Goal: Find specific page/section: Find specific page/section

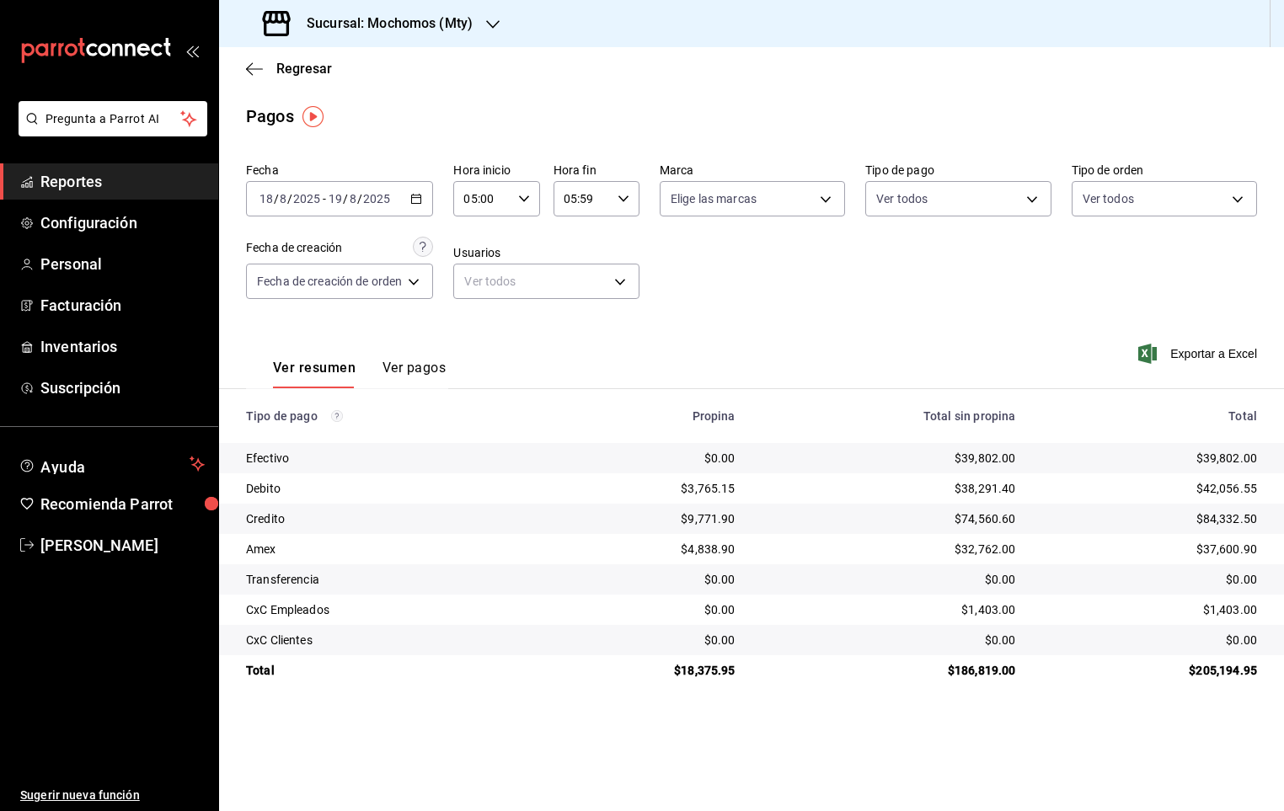
click at [74, 182] on span "Reportes" at bounding box center [122, 181] width 164 height 23
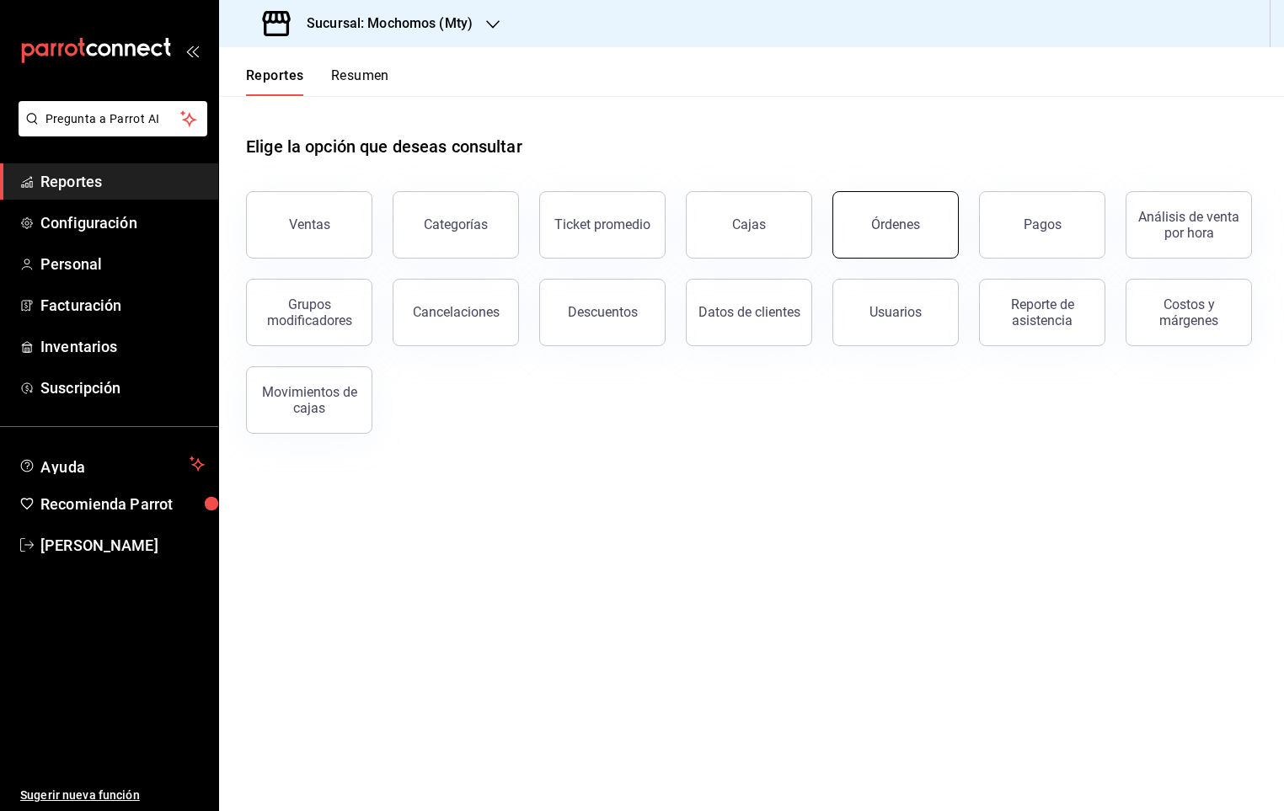
click at [928, 223] on button "Órdenes" at bounding box center [895, 224] width 126 height 67
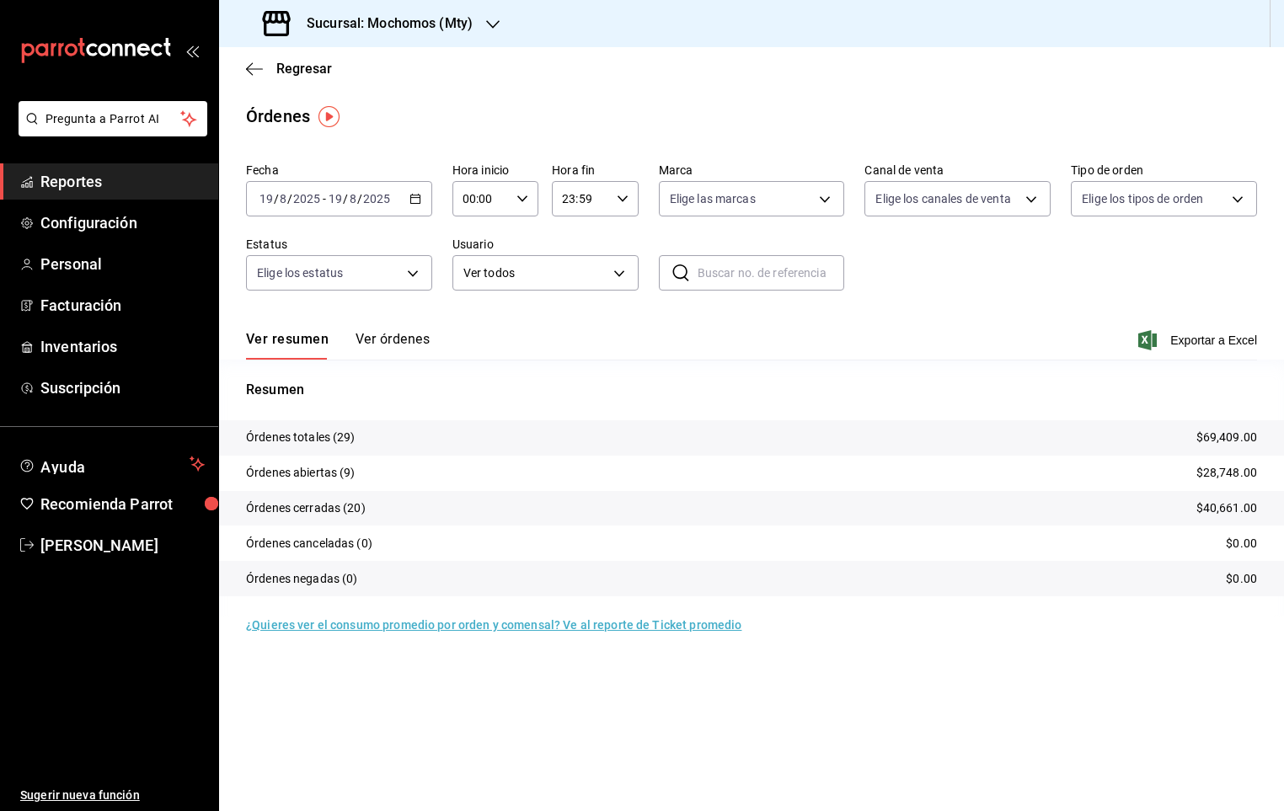
click at [362, 337] on button "Ver órdenes" at bounding box center [393, 345] width 74 height 29
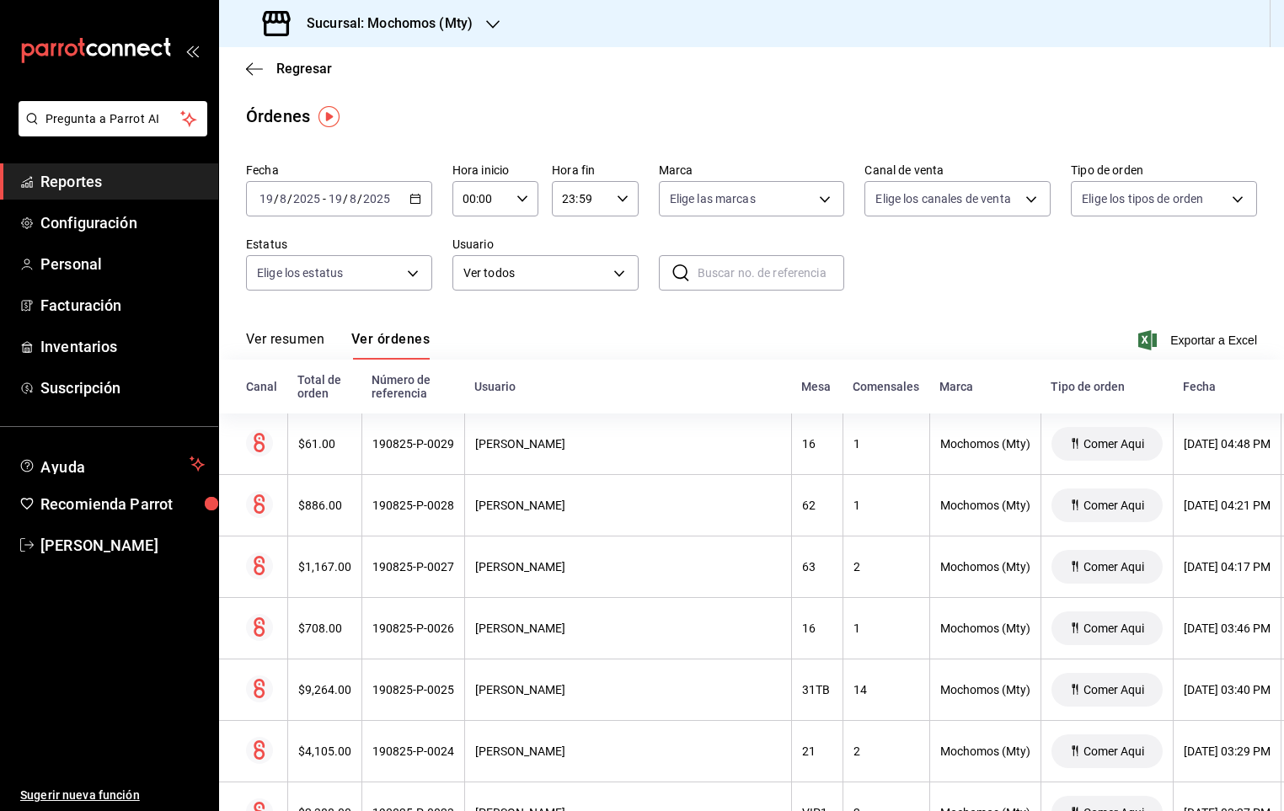
click at [117, 185] on span "Reportes" at bounding box center [122, 181] width 164 height 23
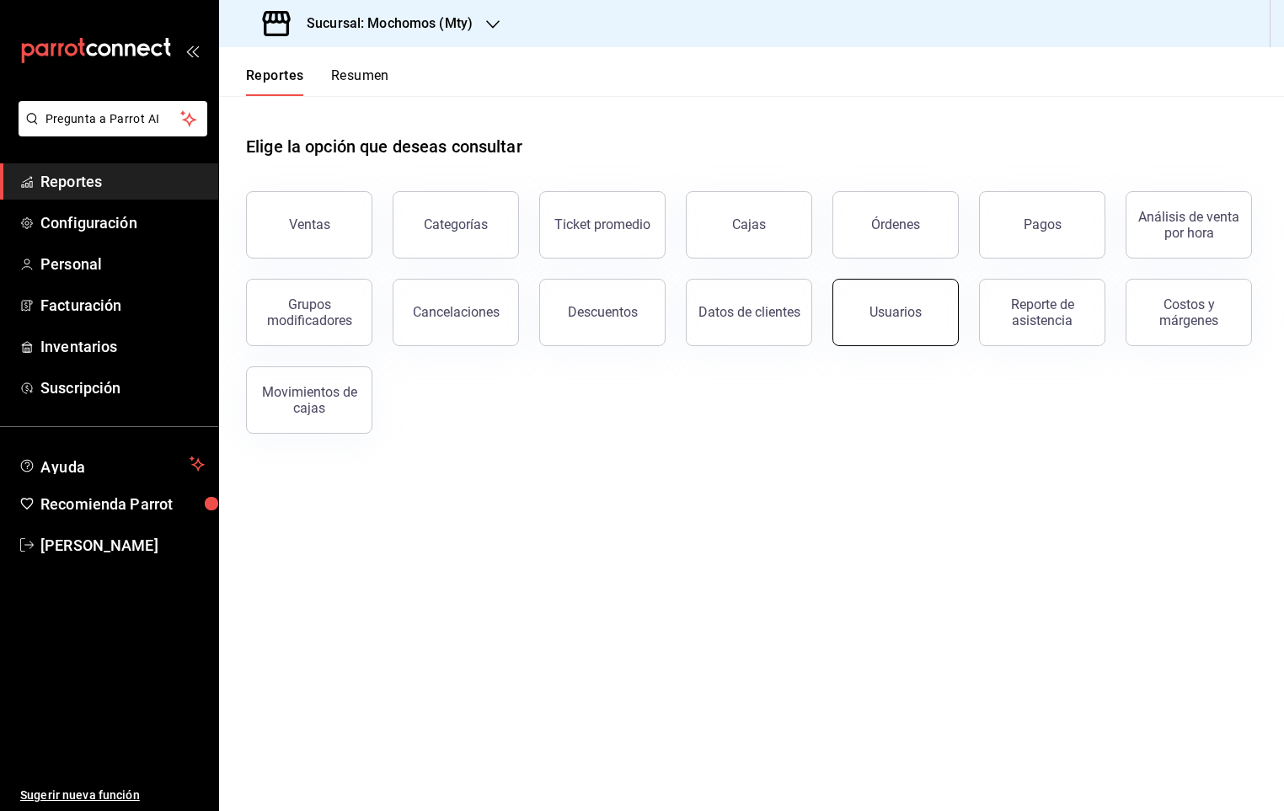
click at [893, 337] on button "Usuarios" at bounding box center [895, 312] width 126 height 67
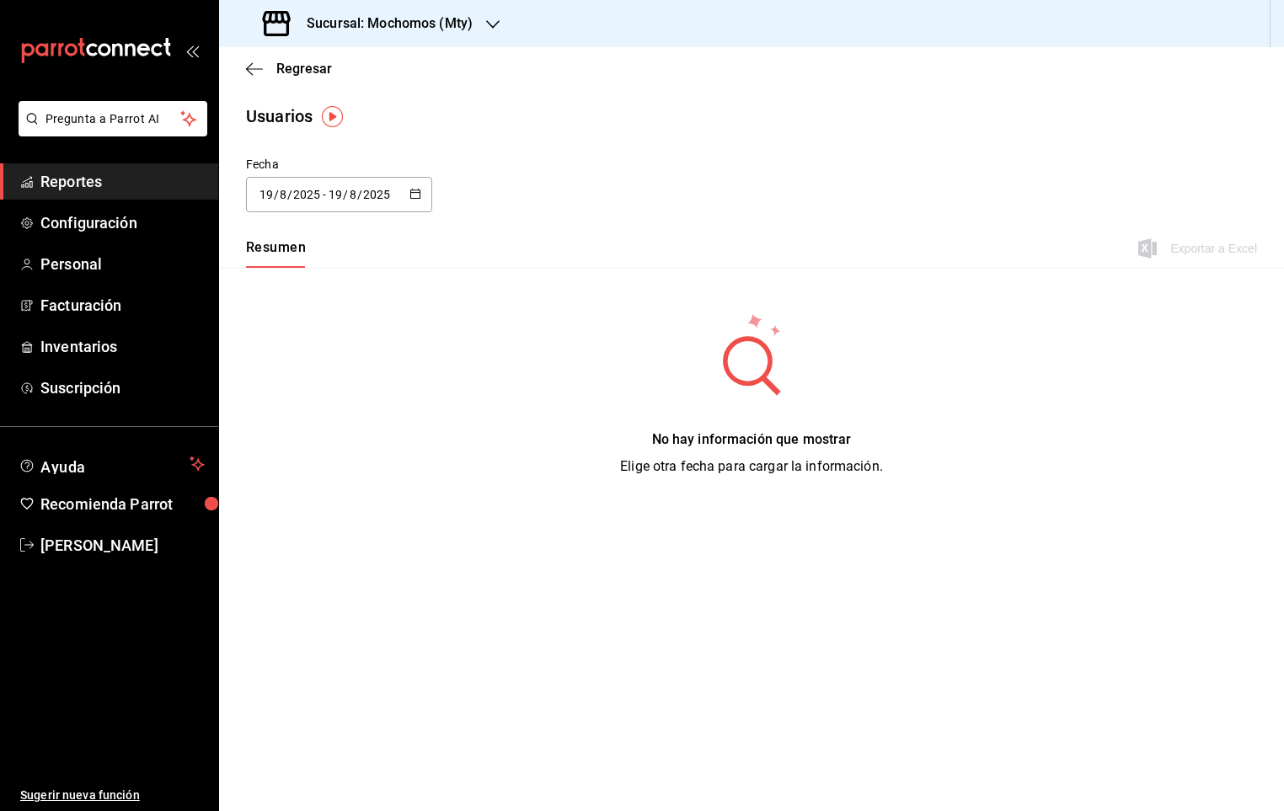
click at [415, 193] on icon "button" at bounding box center [415, 194] width 12 height 12
click at [314, 440] on li "Rango de fechas" at bounding box center [325, 438] width 159 height 38
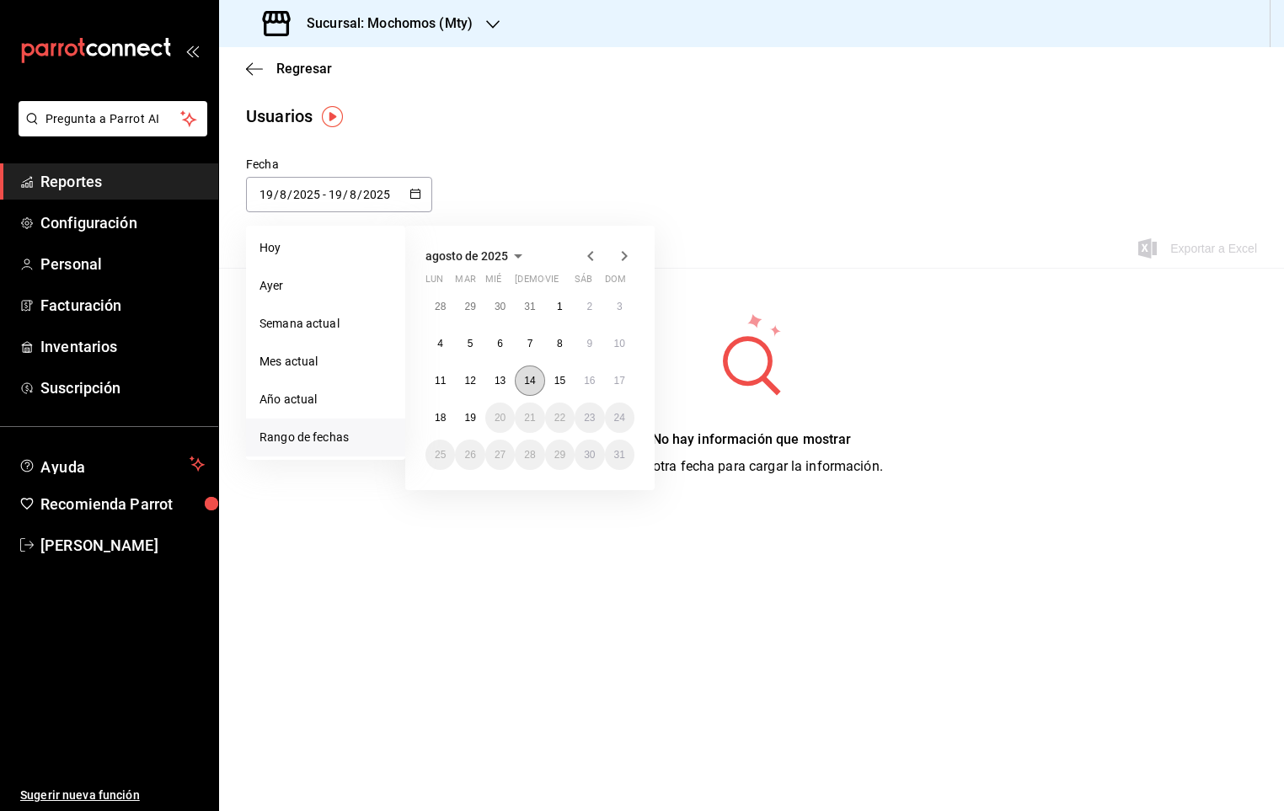
click at [534, 385] on abbr "14" at bounding box center [529, 381] width 11 height 12
click at [554, 383] on abbr "15" at bounding box center [559, 381] width 11 height 12
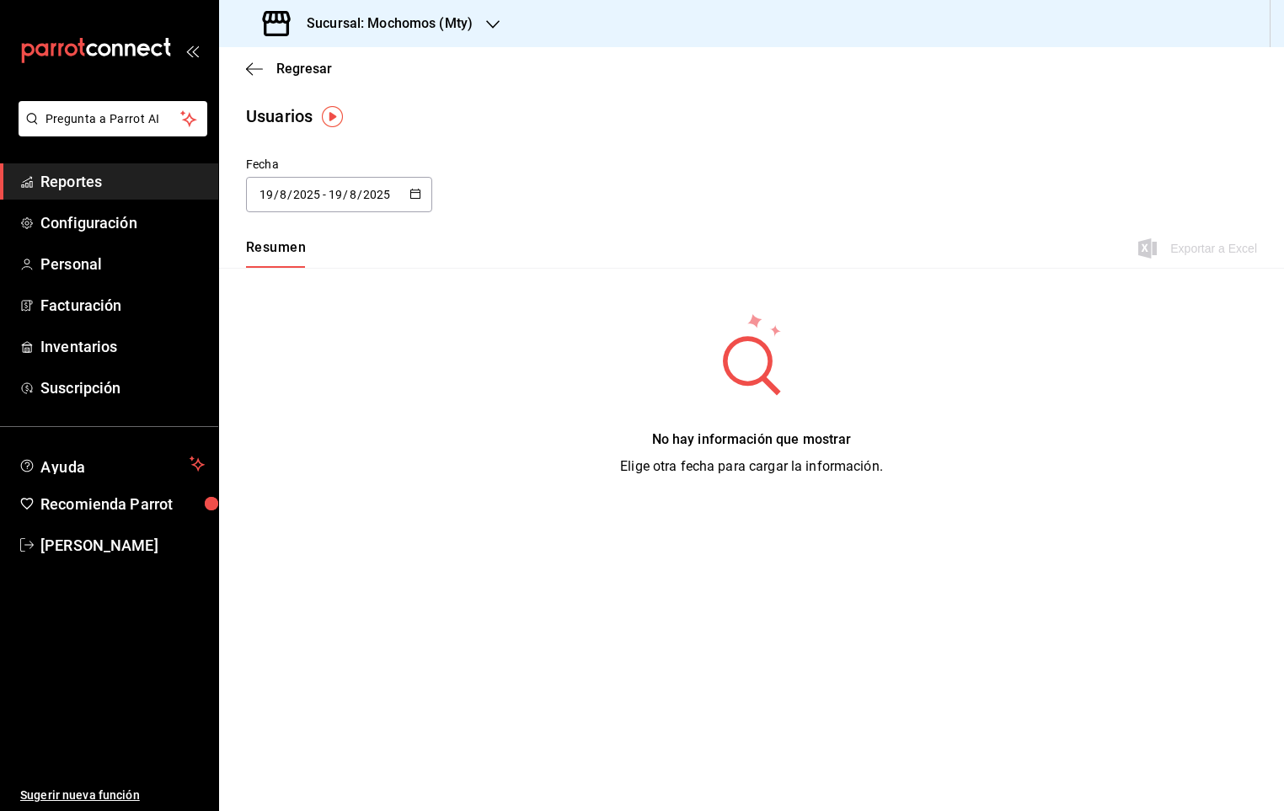
type input "[DATE]"
type input "14"
type input "[DATE]"
type input "15"
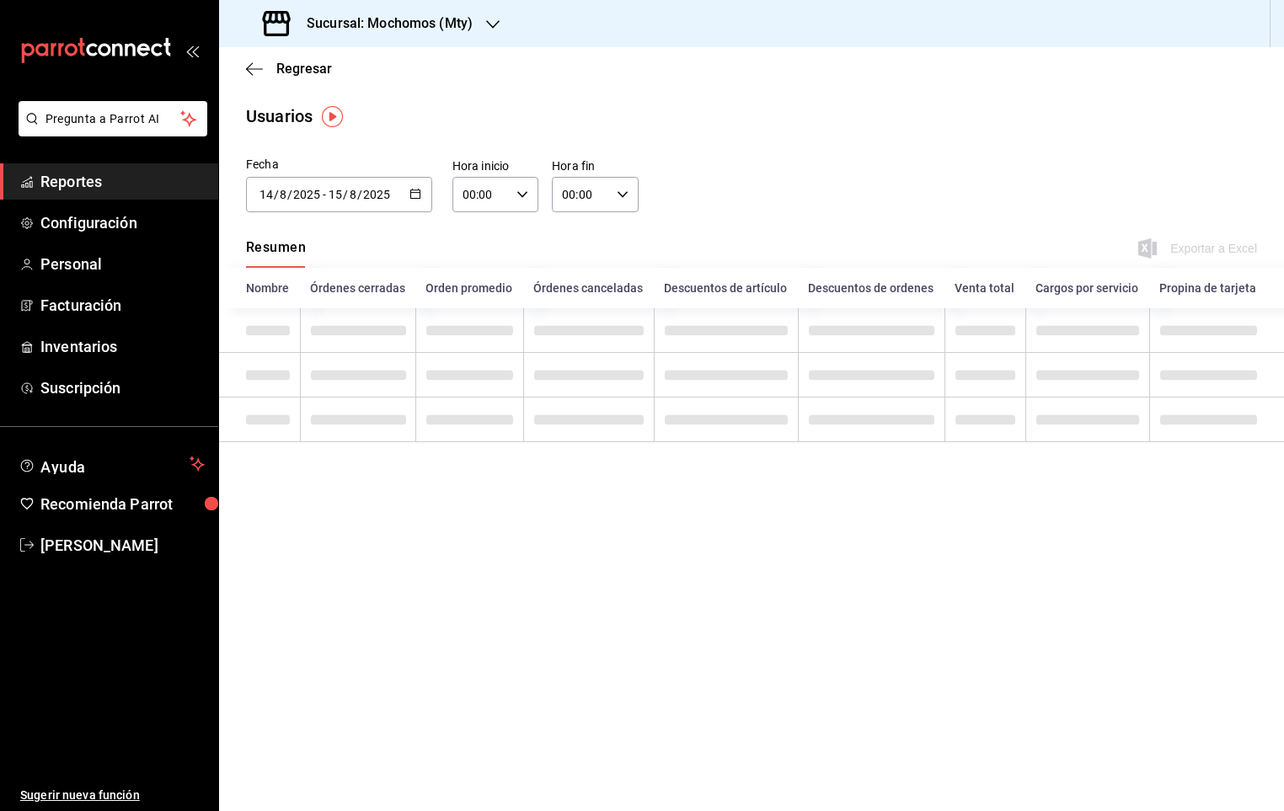
click at [527, 200] on icon "button" at bounding box center [522, 195] width 12 height 12
click at [481, 309] on span "05" at bounding box center [474, 313] width 16 height 13
type input "05:00"
click at [632, 197] on div at bounding box center [642, 405] width 1284 height 811
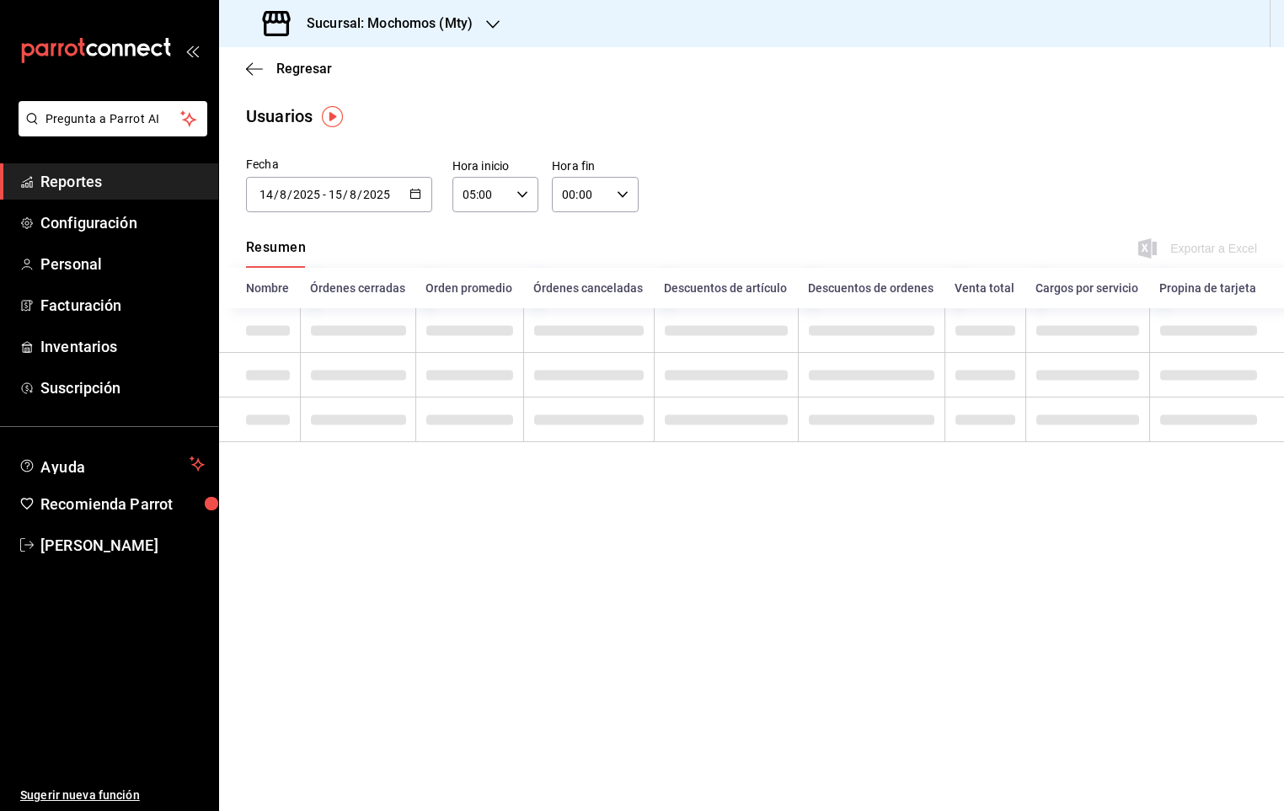
click at [627, 198] on icon "button" at bounding box center [623, 195] width 12 height 12
click at [571, 297] on button "05" at bounding box center [573, 314] width 36 height 34
type input "05:00"
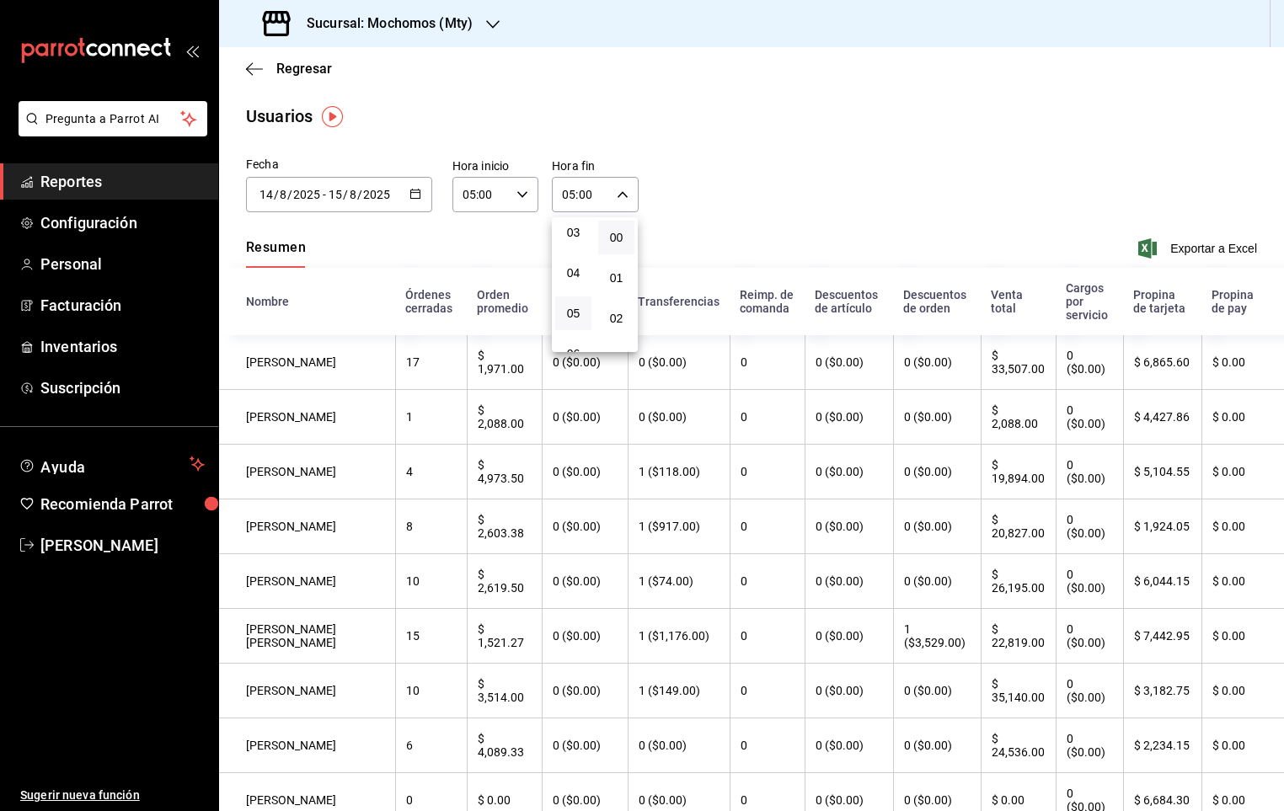
click at [736, 218] on div at bounding box center [642, 405] width 1284 height 811
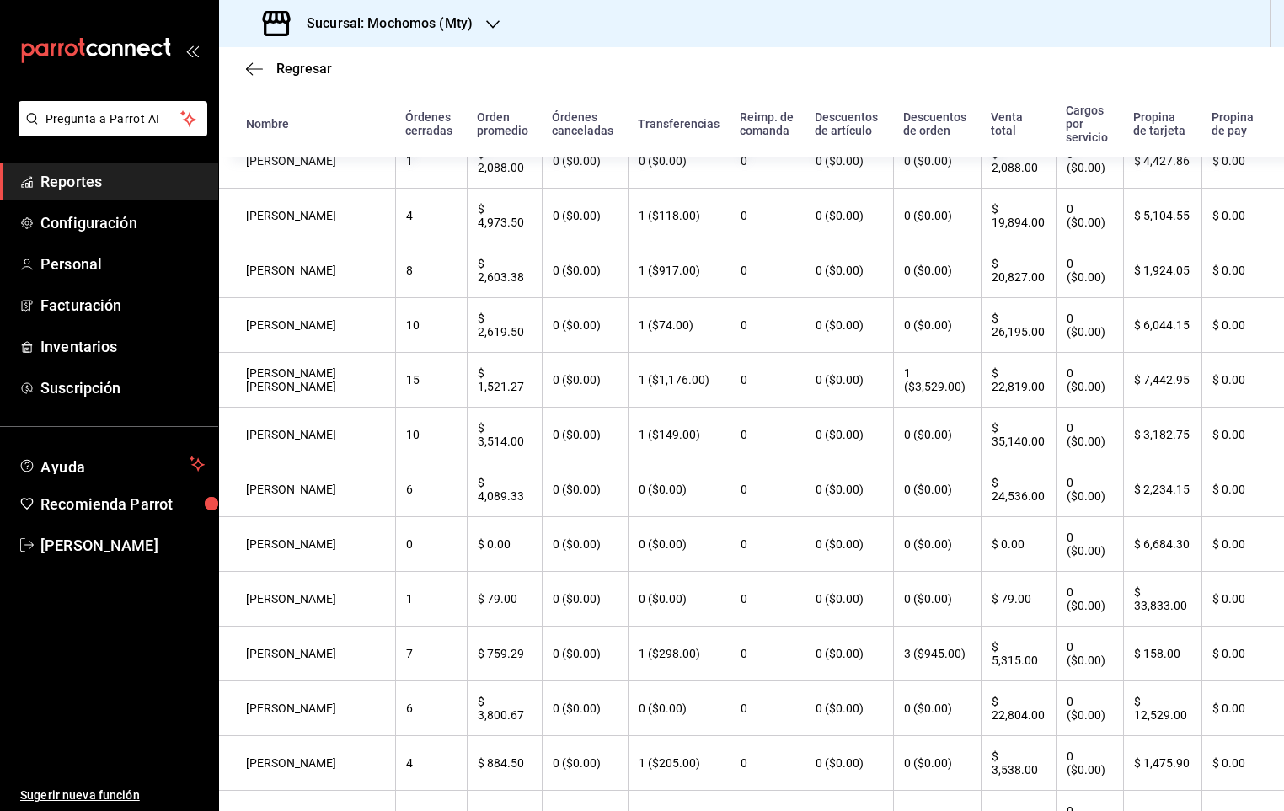
scroll to position [218, 0]
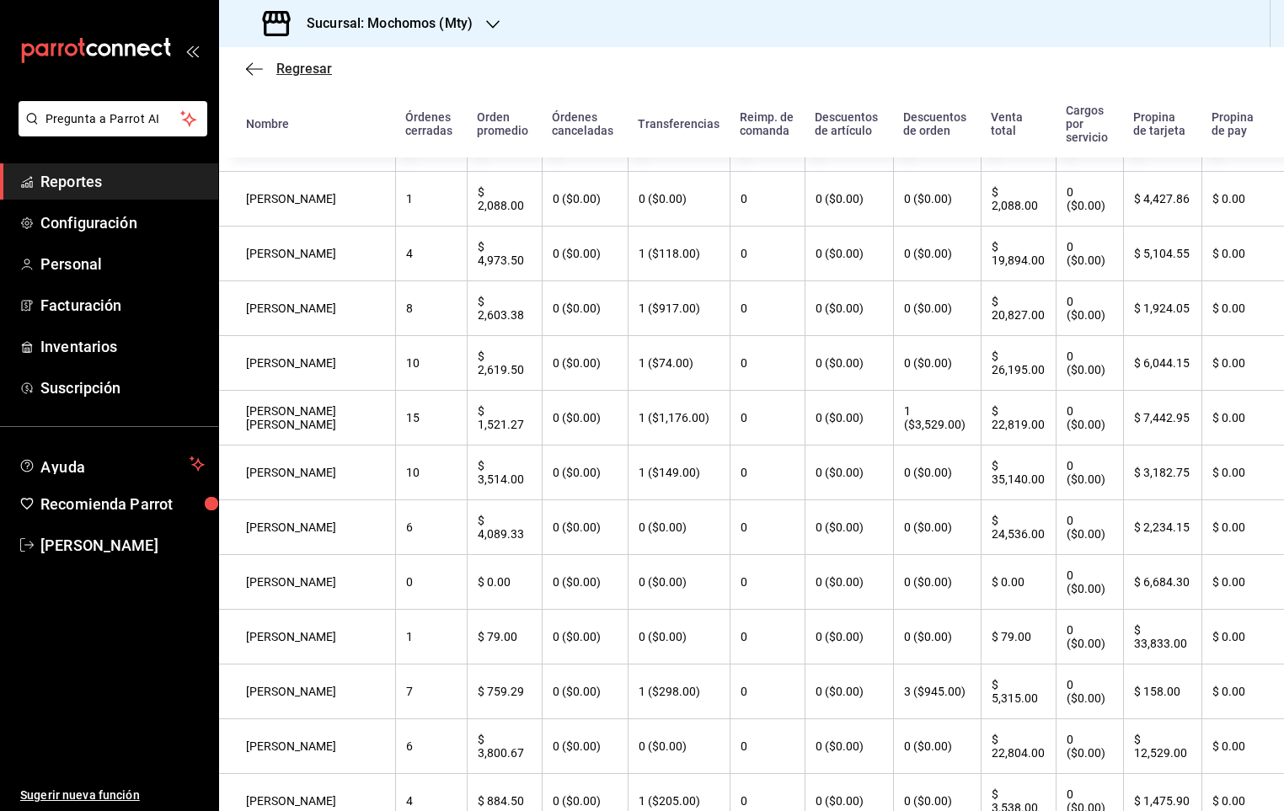
click at [270, 67] on span "Regresar" at bounding box center [289, 69] width 86 height 16
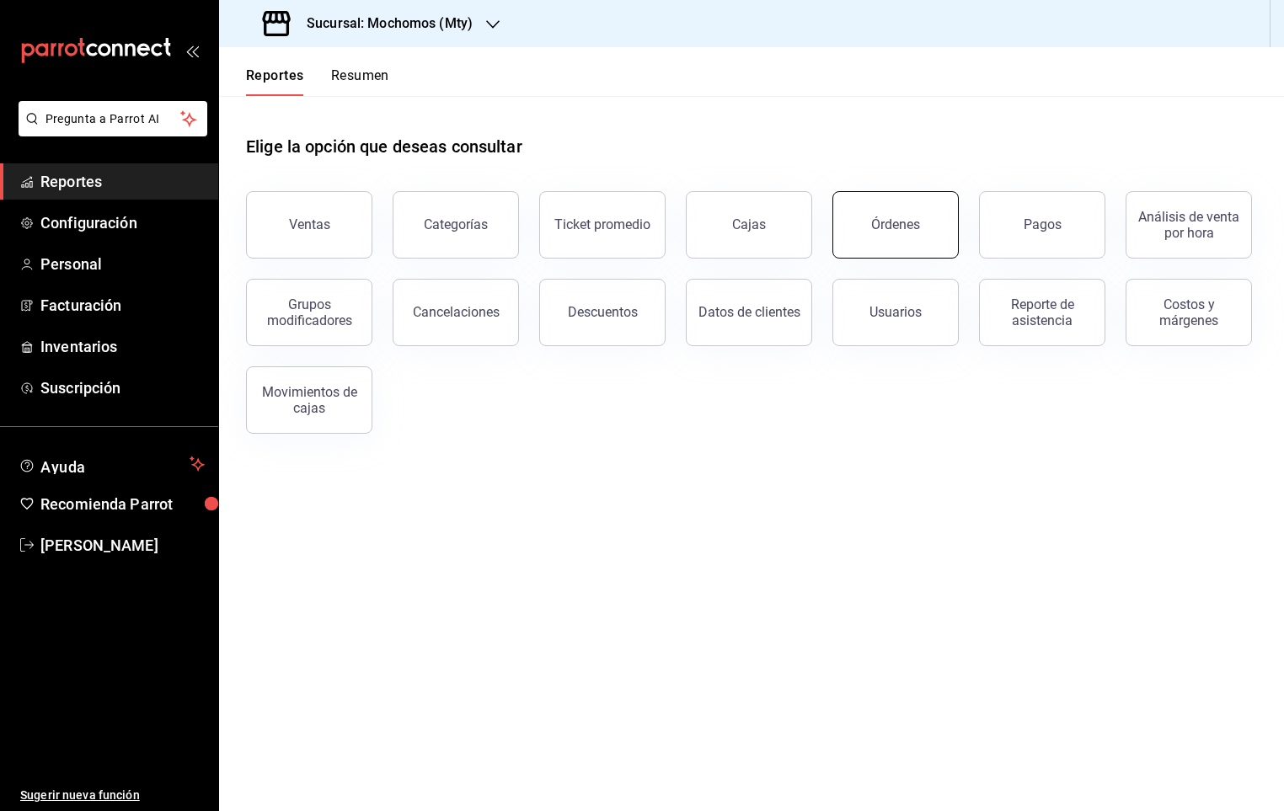
click at [931, 235] on button "Órdenes" at bounding box center [895, 224] width 126 height 67
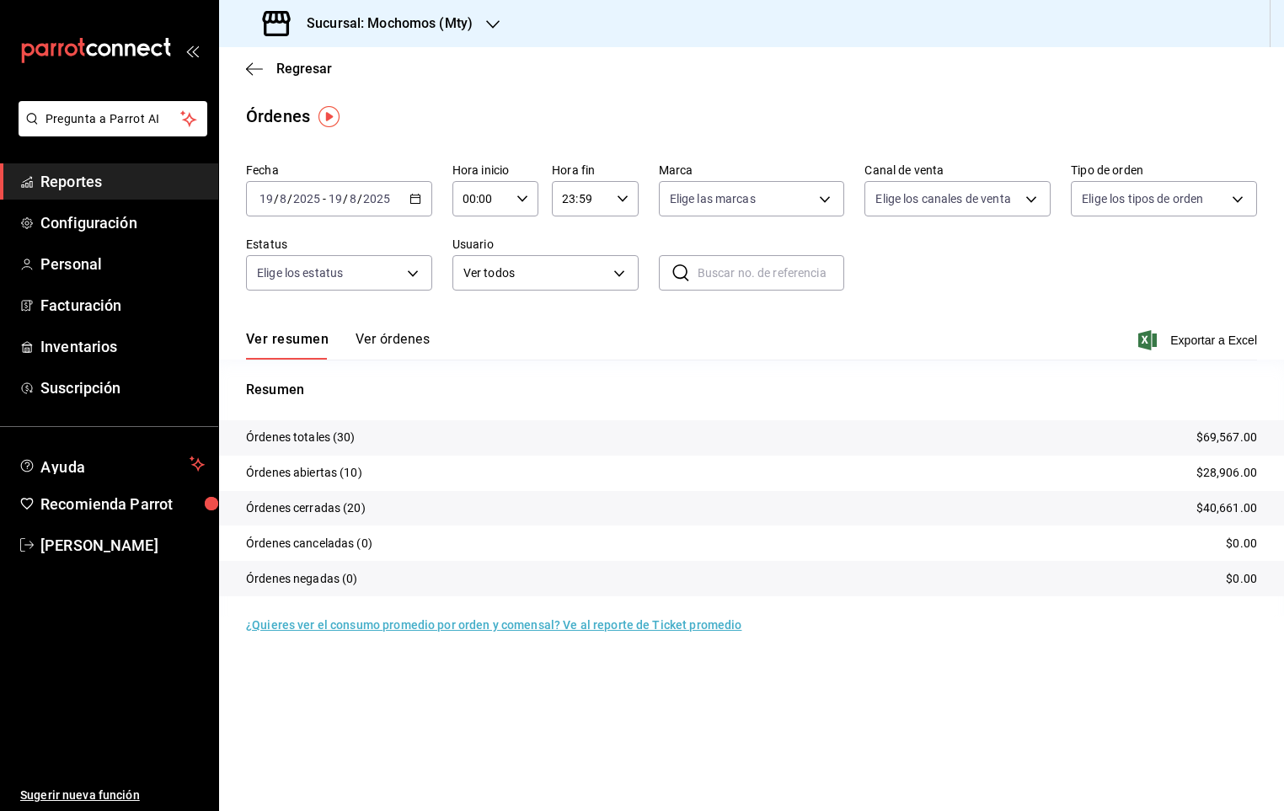
click at [402, 203] on div "[DATE] [DATE] - [DATE] [DATE]" at bounding box center [339, 198] width 186 height 35
click at [306, 445] on span "Rango de fechas" at bounding box center [325, 440] width 131 height 18
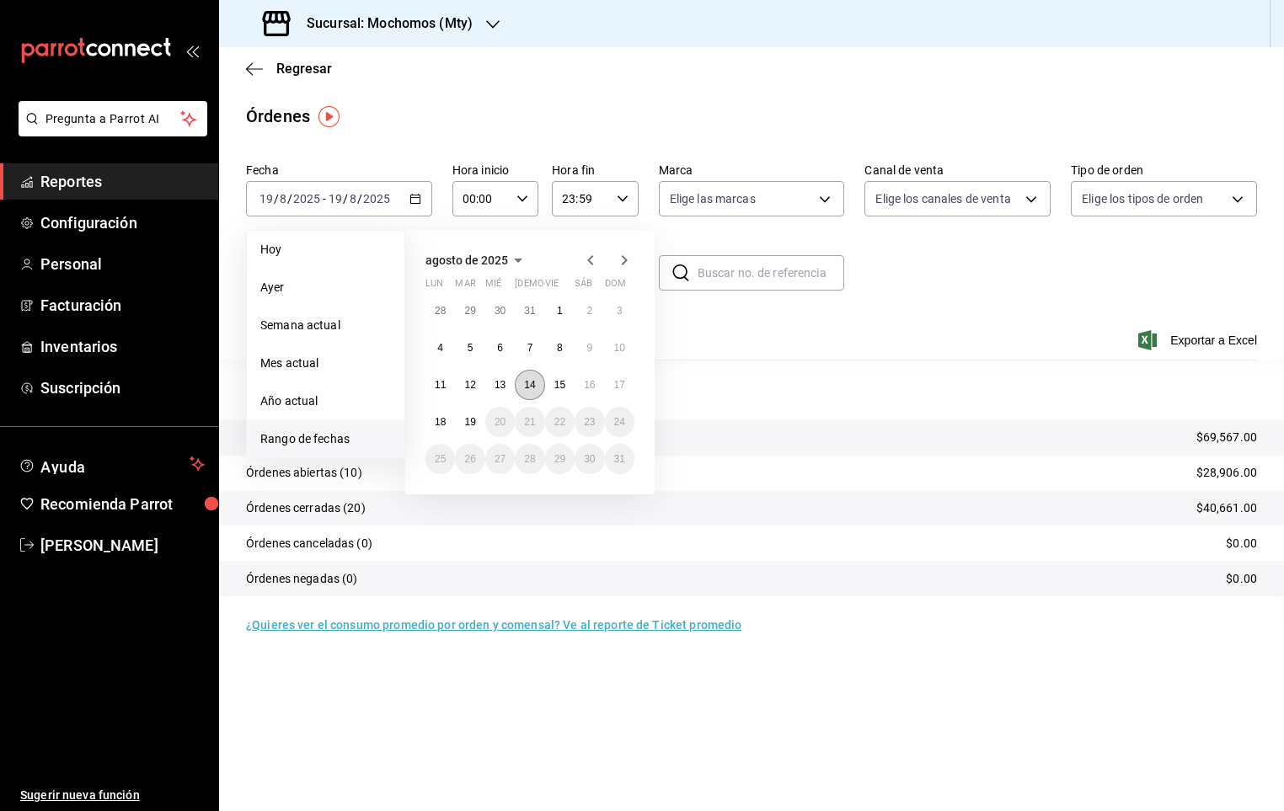
click at [532, 385] on abbr "14" at bounding box center [529, 385] width 11 height 12
click at [559, 384] on abbr "15" at bounding box center [559, 385] width 11 height 12
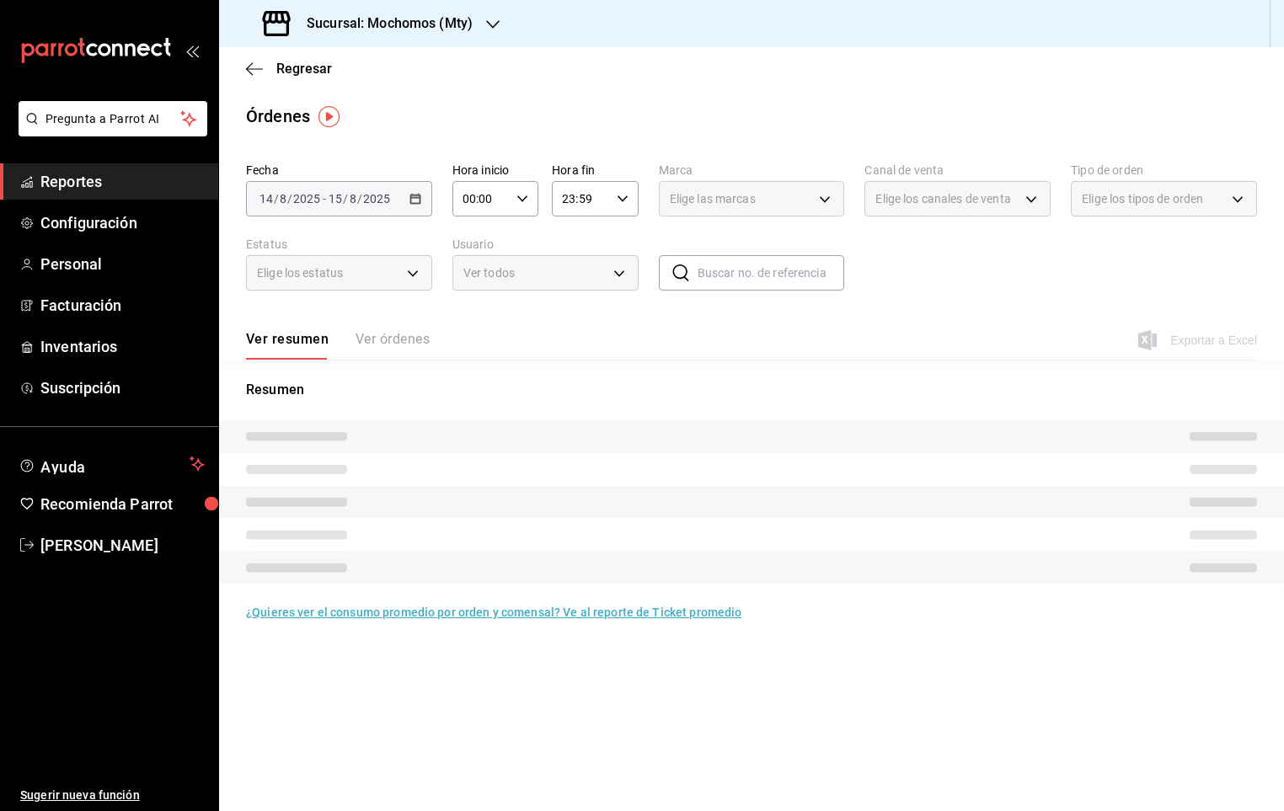
click at [523, 190] on div "00:00 Hora inicio" at bounding box center [495, 198] width 86 height 35
click at [470, 311] on span "05" at bounding box center [474, 317] width 16 height 13
type input "05:00"
click at [623, 195] on div at bounding box center [642, 405] width 1284 height 811
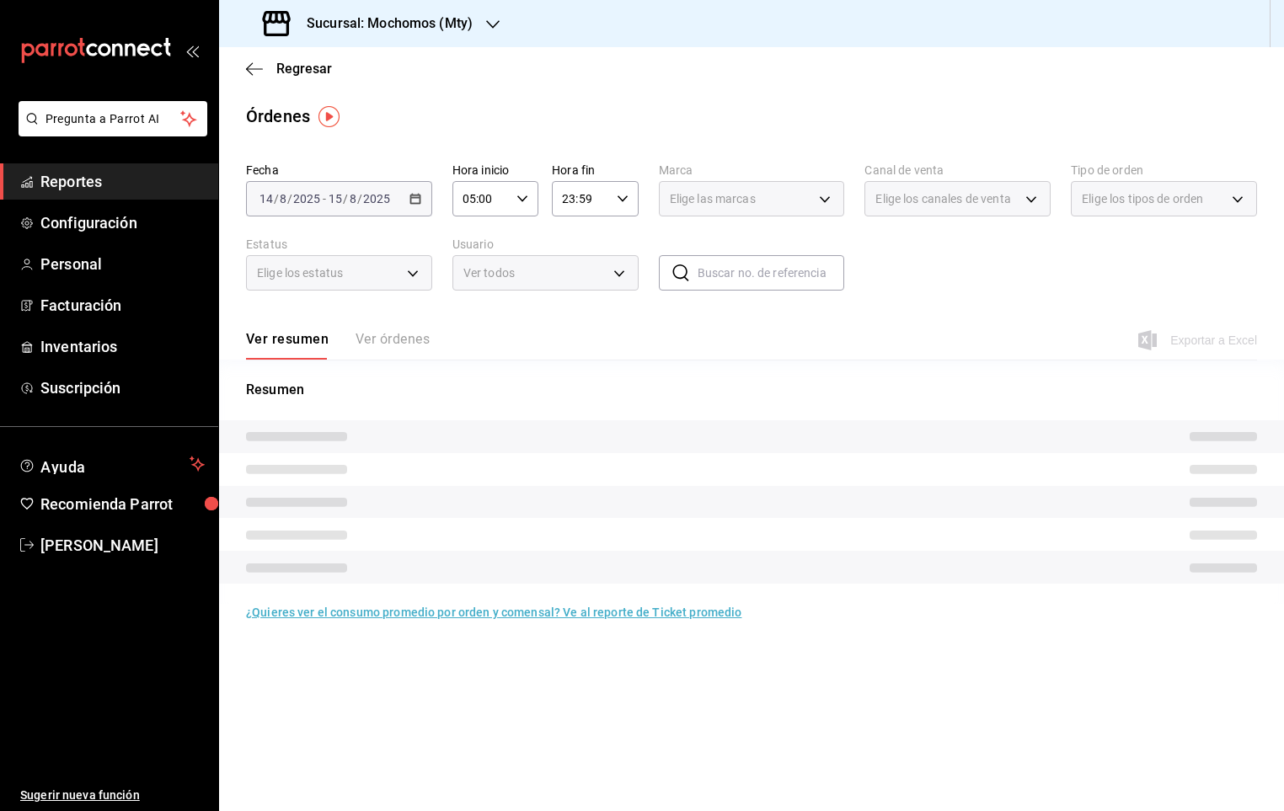
click at [623, 195] on icon "button" at bounding box center [623, 199] width 12 height 12
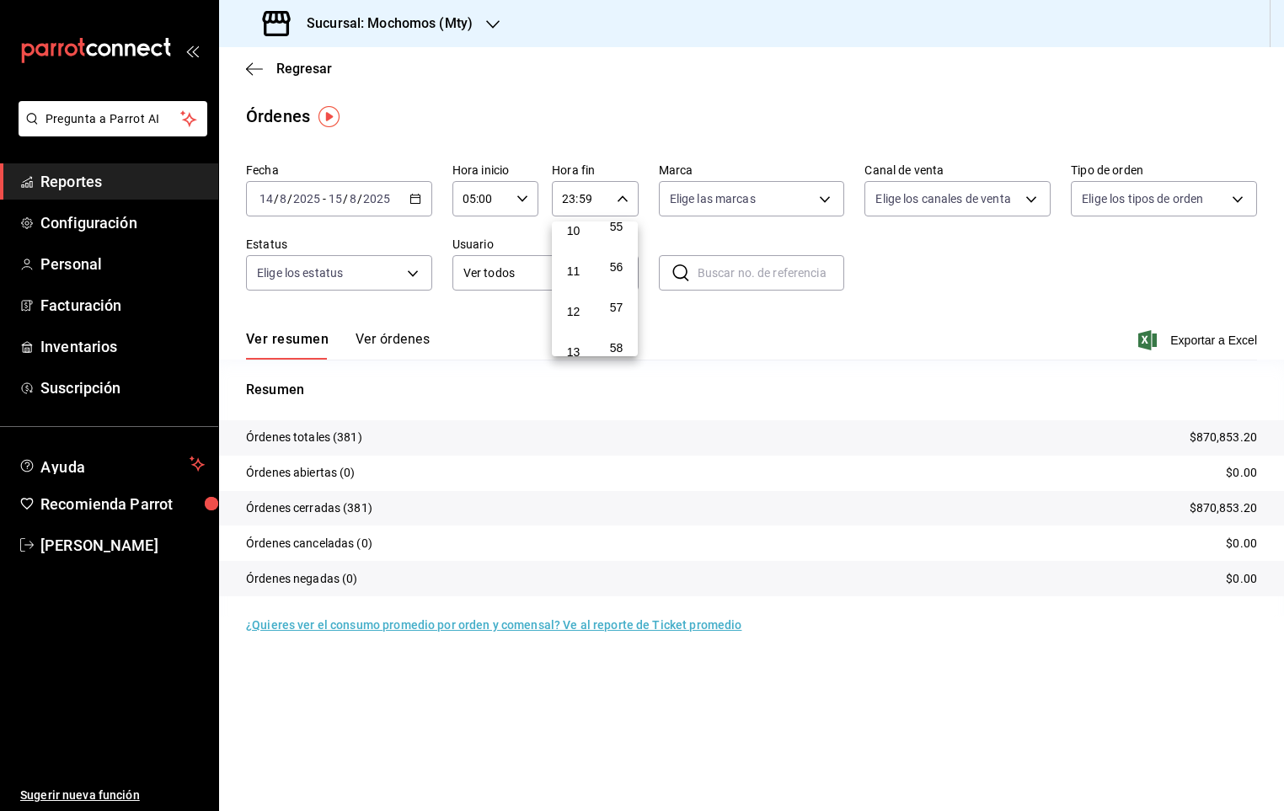
scroll to position [183, 0]
click at [584, 256] on button "05" at bounding box center [573, 261] width 36 height 34
type input "05:59"
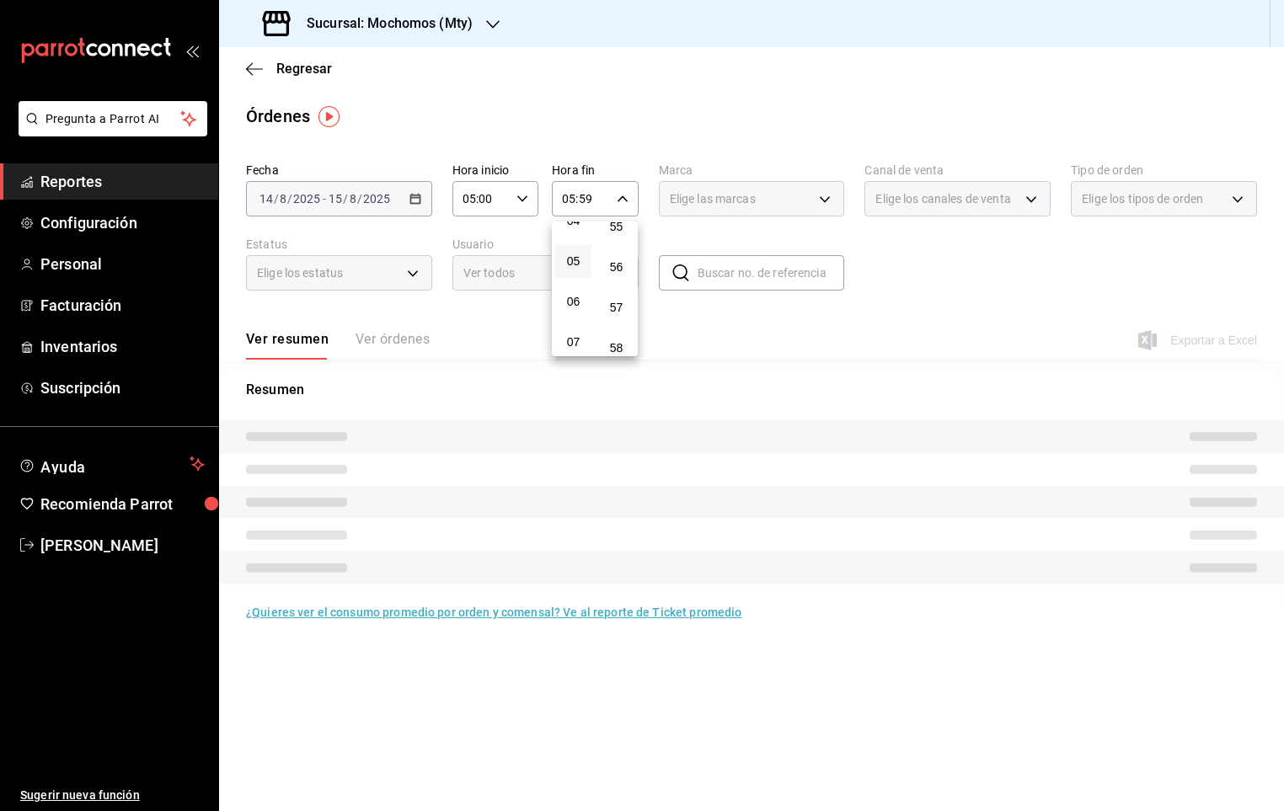
click at [955, 250] on div at bounding box center [642, 405] width 1284 height 811
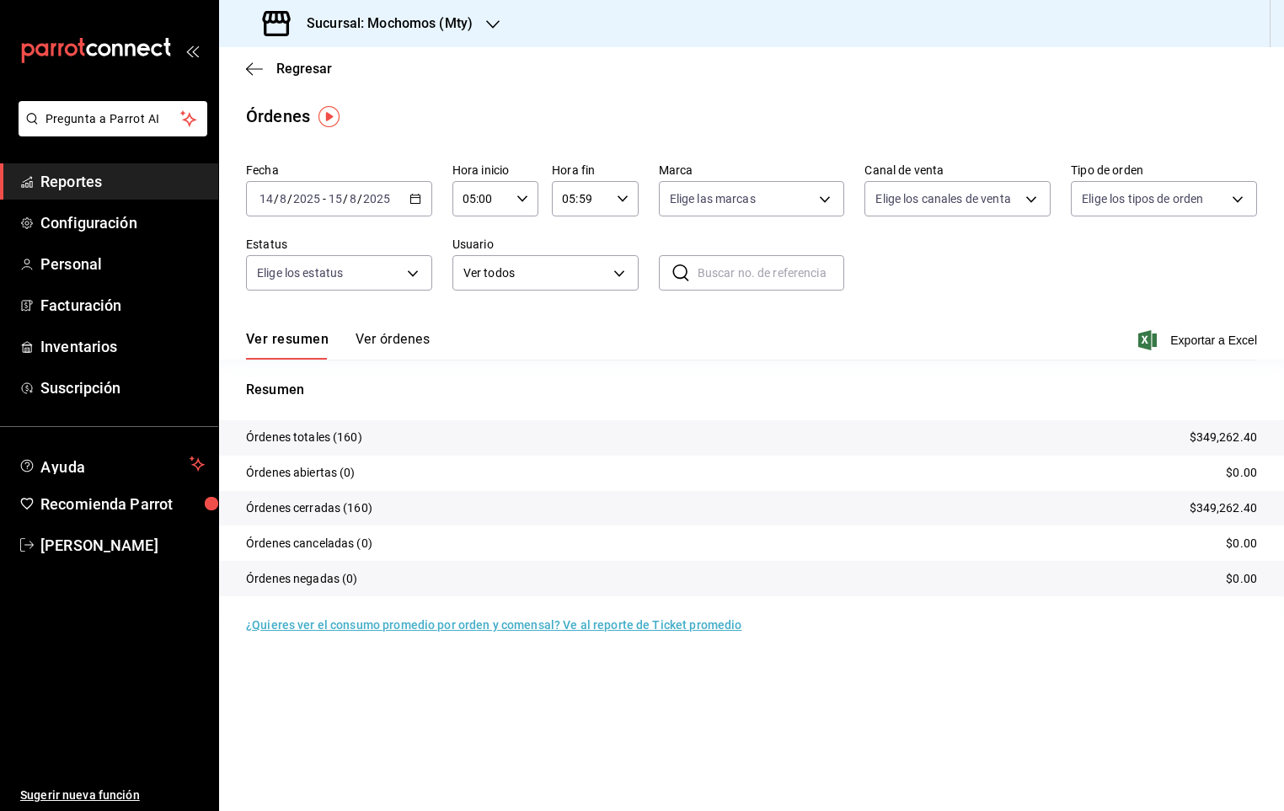
click at [392, 347] on button "Ver órdenes" at bounding box center [393, 345] width 74 height 29
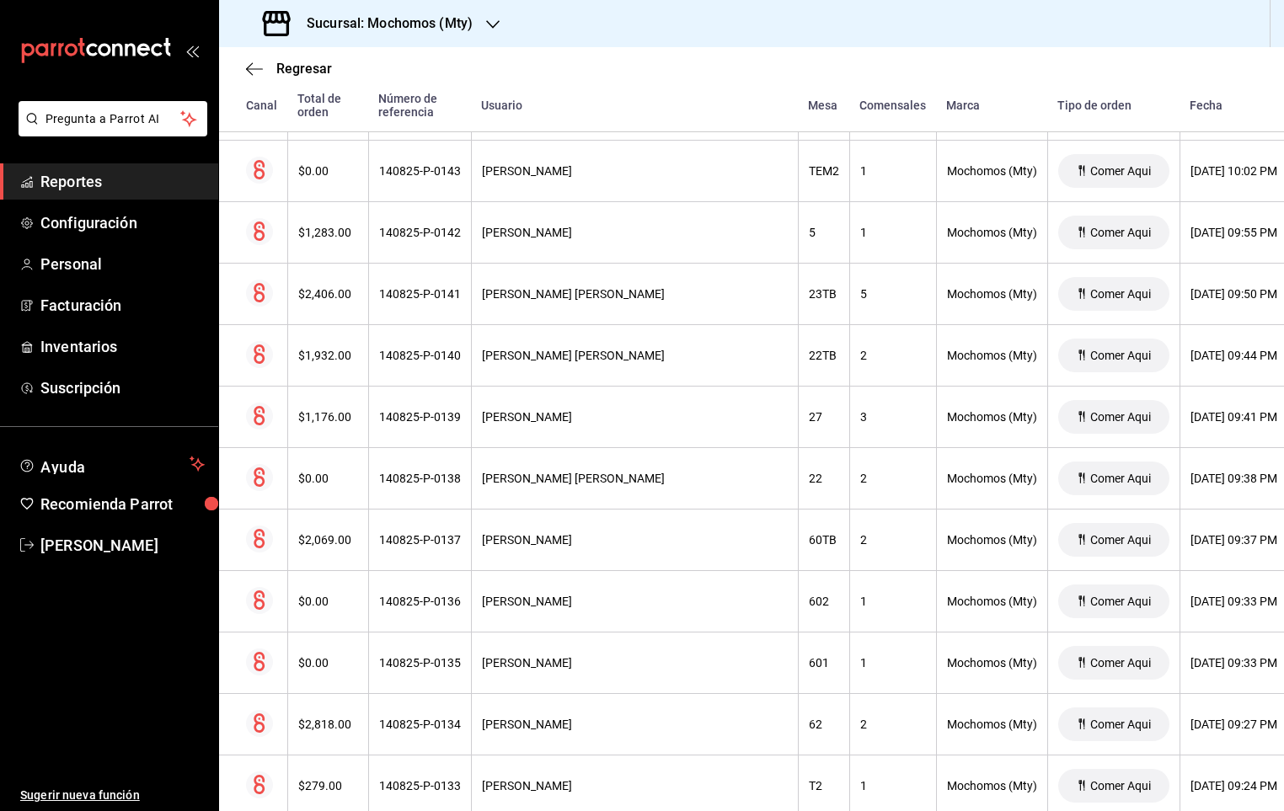
scroll to position [1608, 0]
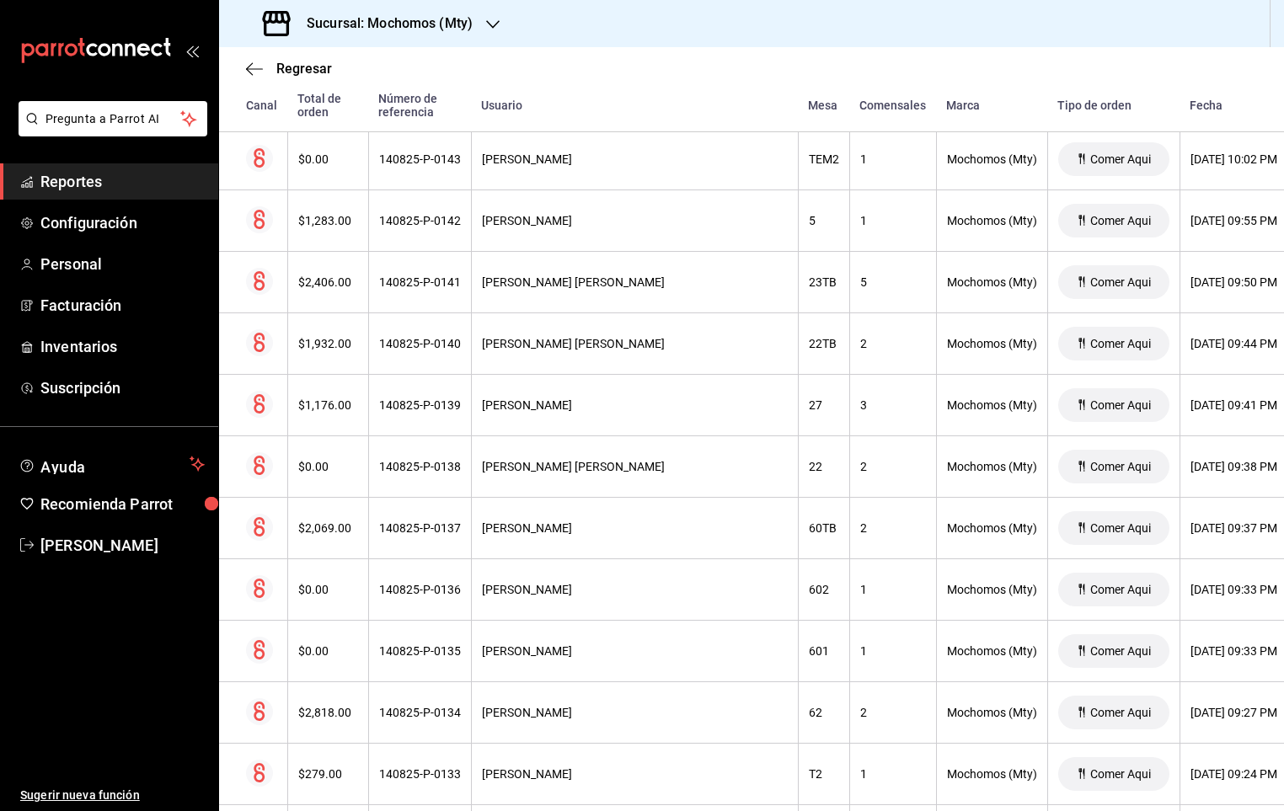
click at [106, 172] on span "Reportes" at bounding box center [122, 181] width 164 height 23
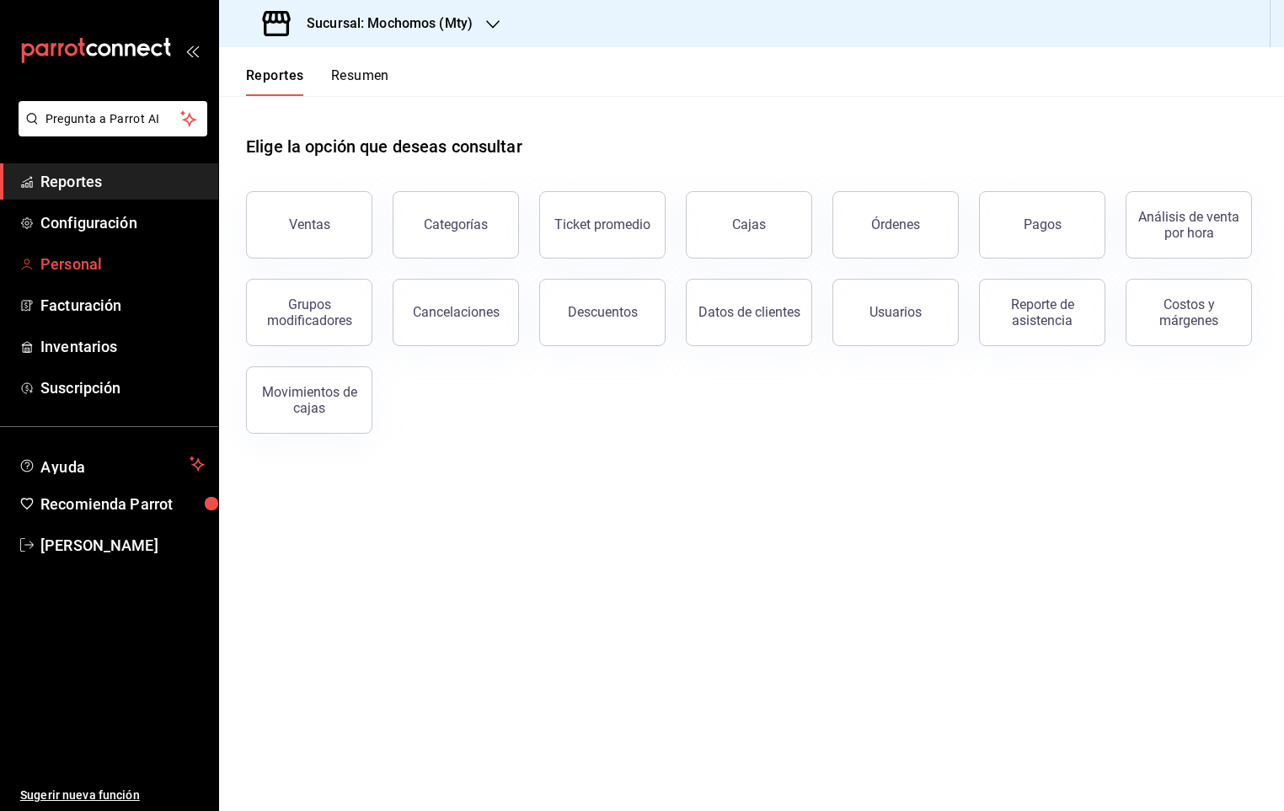
click at [62, 265] on span "Personal" at bounding box center [122, 264] width 164 height 23
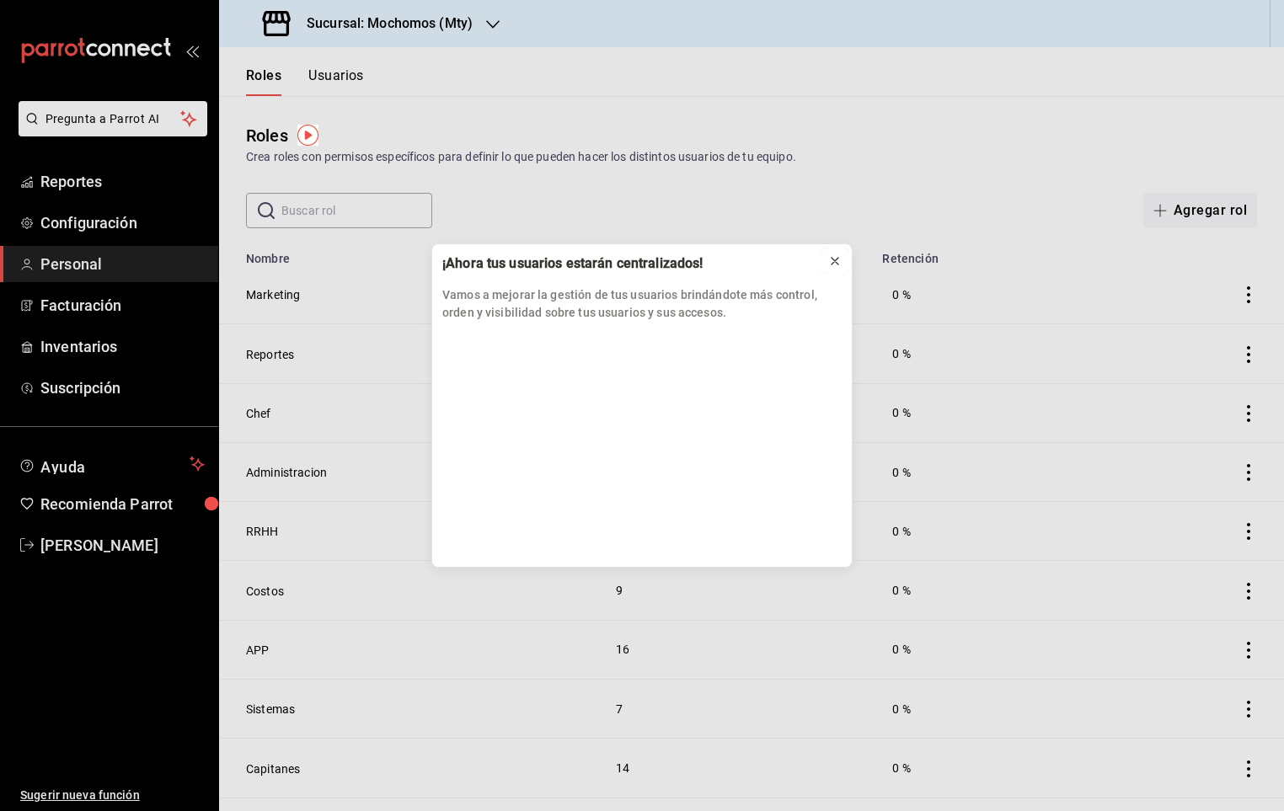
click at [829, 254] on icon at bounding box center [834, 260] width 13 height 13
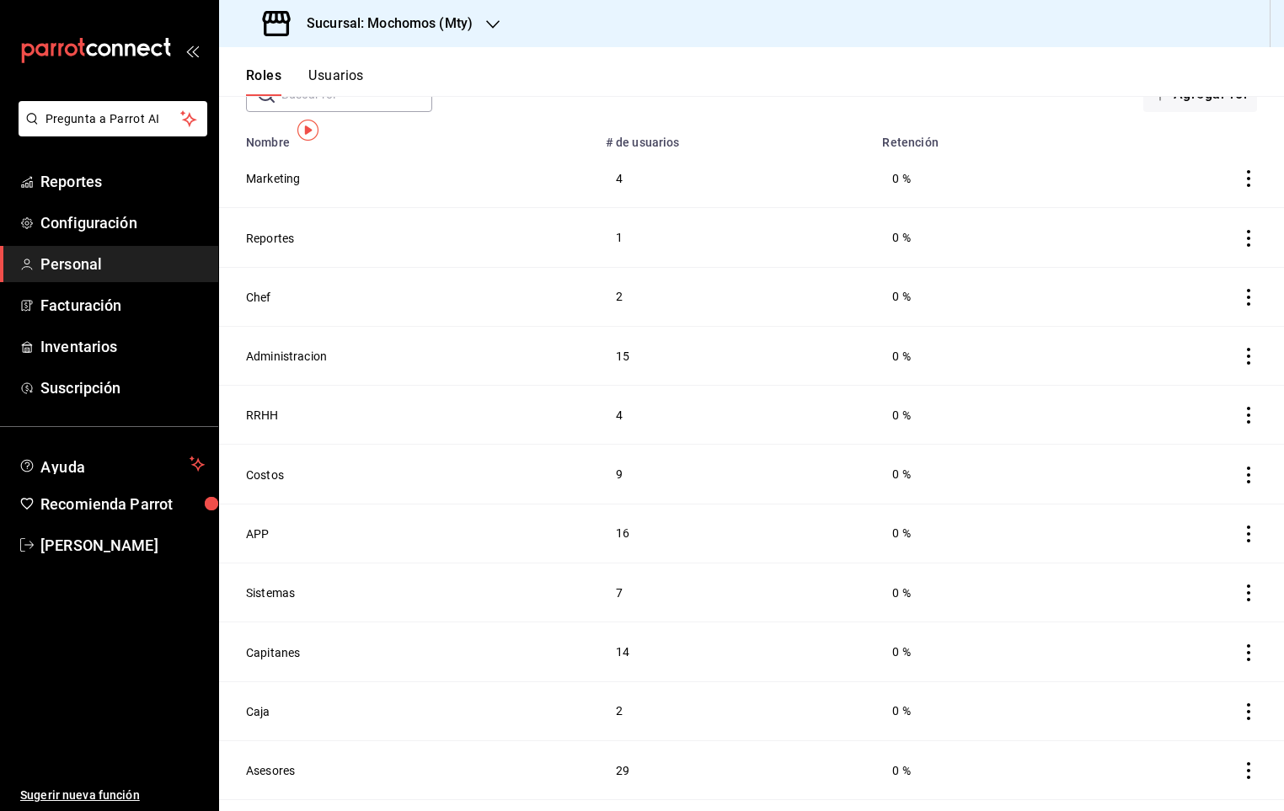
scroll to position [126, 0]
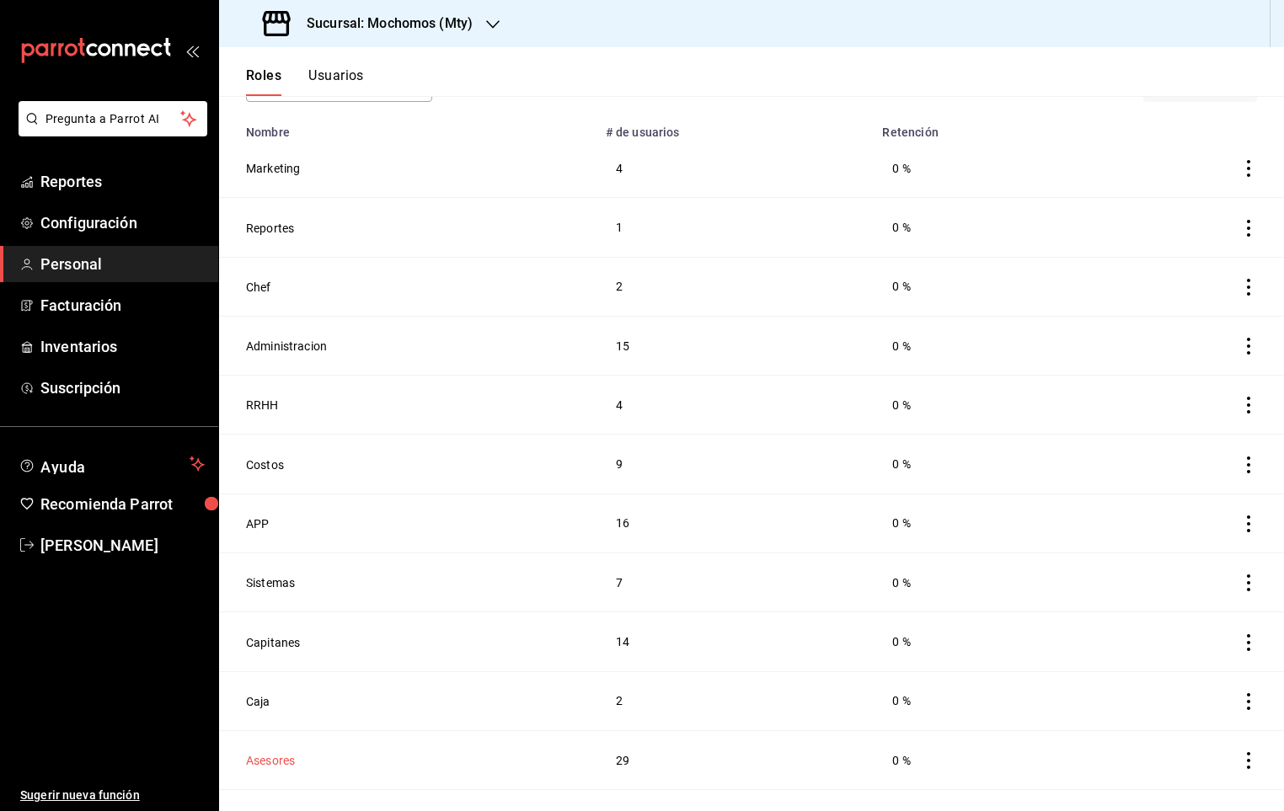
click at [269, 762] on button "Asesores" at bounding box center [270, 760] width 49 height 17
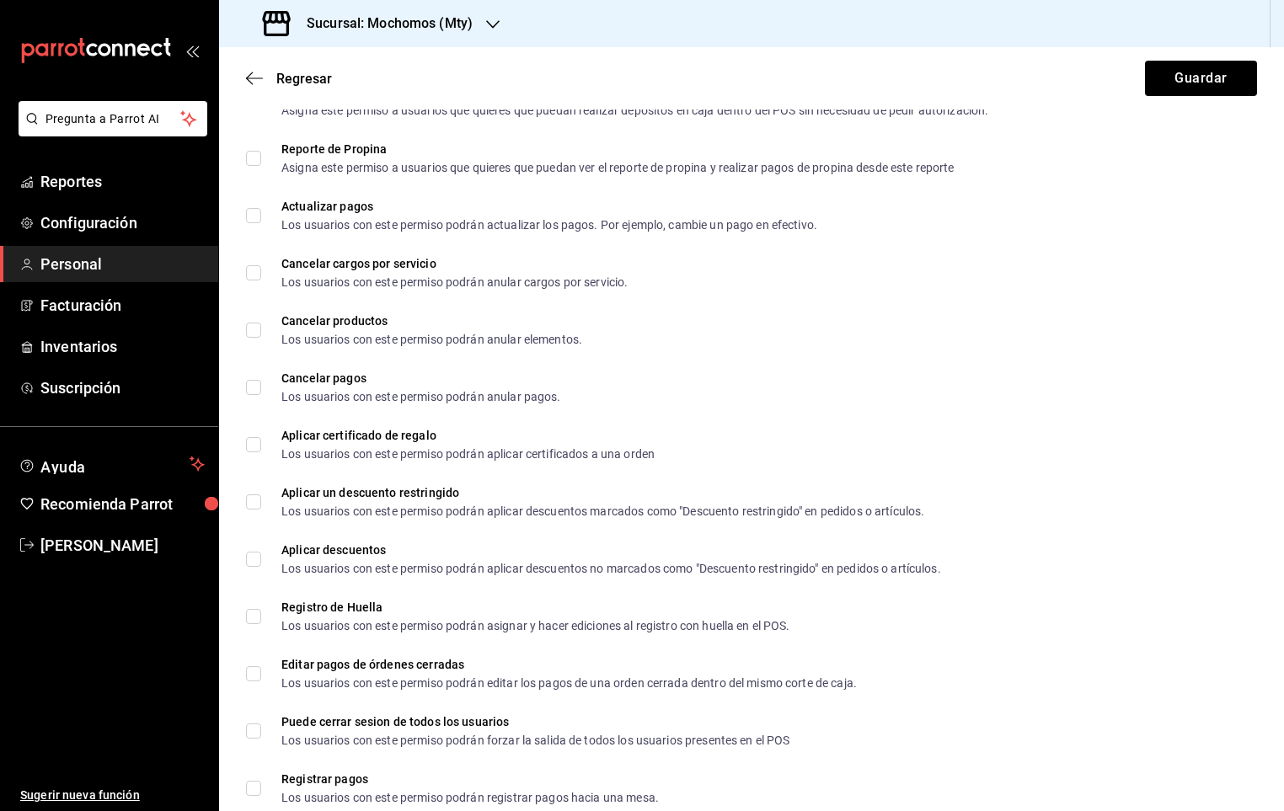
scroll to position [2490, 0]
